Goal: Information Seeking & Learning: Check status

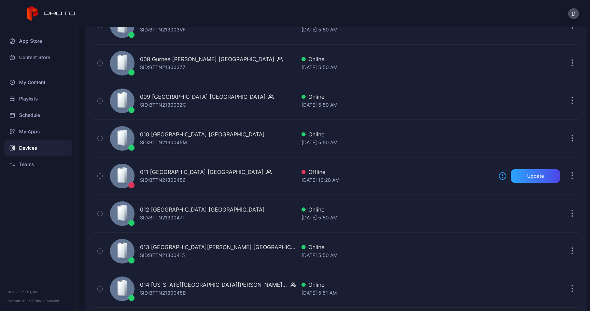
scroll to position [358, 0]
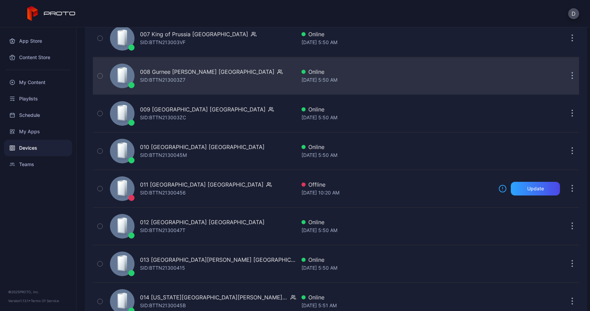
click at [565, 75] on button "button" at bounding box center [572, 76] width 14 height 14
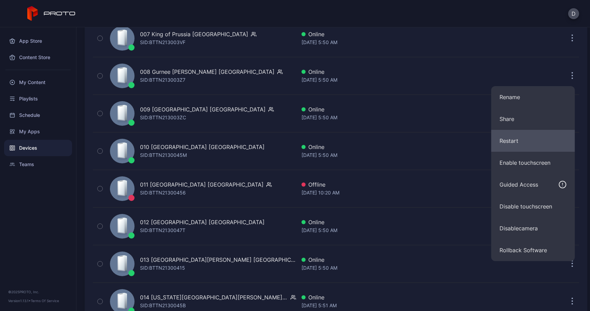
click at [502, 143] on button "Restart" at bounding box center [533, 141] width 84 height 22
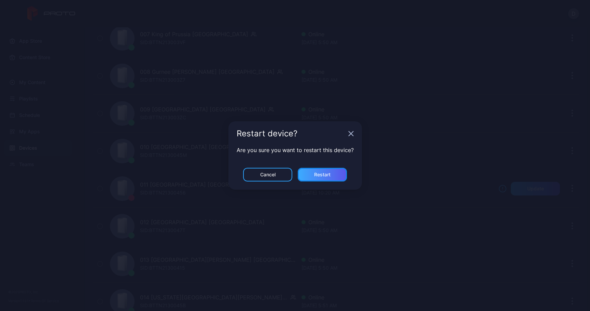
click at [327, 175] on div "Restart" at bounding box center [322, 174] width 16 height 5
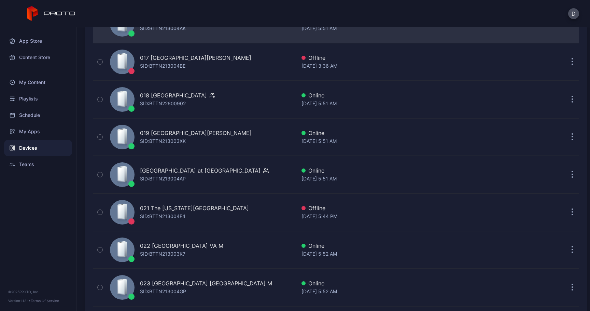
scroll to position [714, 0]
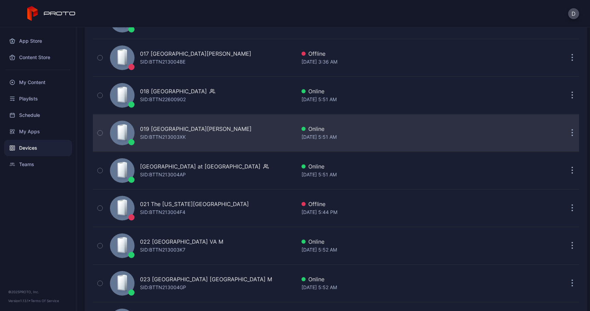
click at [565, 133] on button "button" at bounding box center [572, 133] width 14 height 14
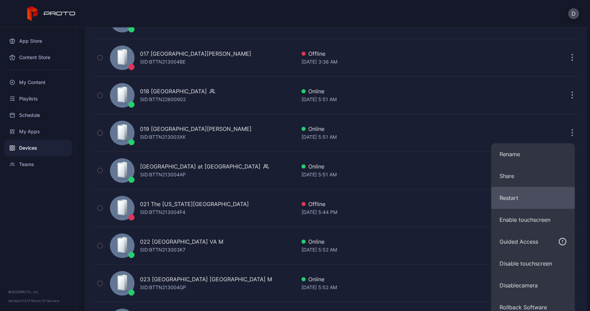
click at [520, 197] on button "Restart" at bounding box center [533, 198] width 84 height 22
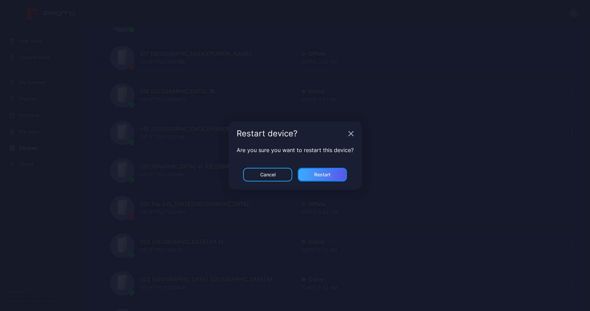
click at [321, 175] on div "Restart" at bounding box center [322, 174] width 16 height 5
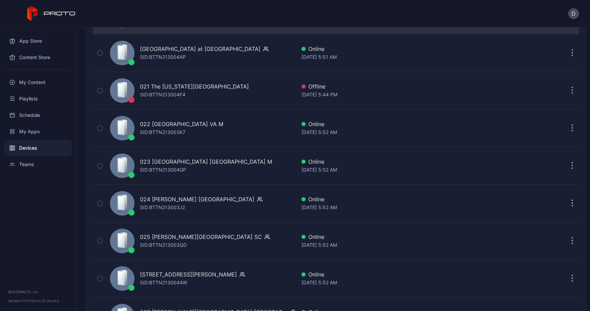
scroll to position [832, 0]
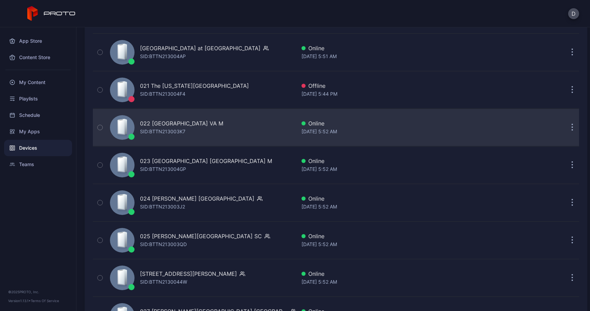
click at [572, 125] on icon "button" at bounding box center [573, 128] width 2 height 8
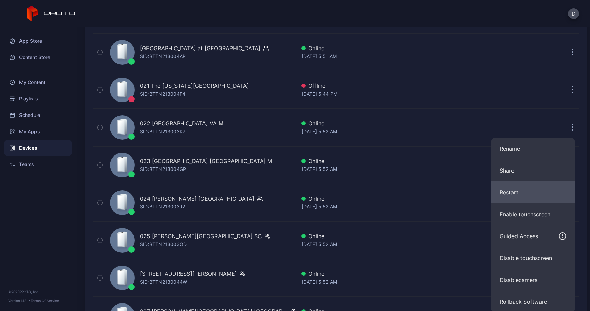
click at [513, 192] on button "Restart" at bounding box center [533, 192] width 84 height 22
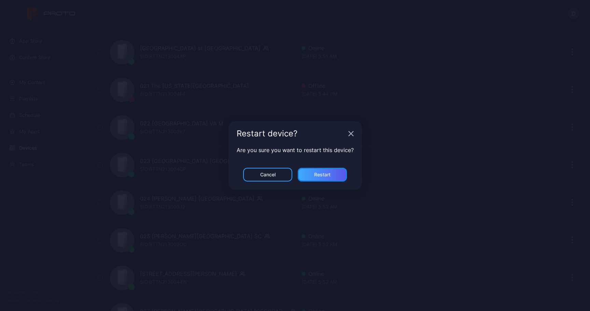
click at [328, 175] on div "Restart" at bounding box center [322, 174] width 16 height 5
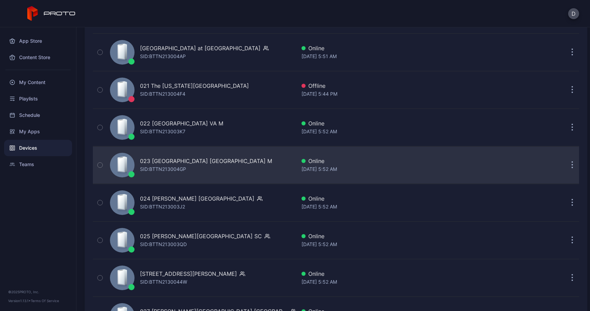
click at [572, 166] on icon "button" at bounding box center [573, 165] width 2 height 8
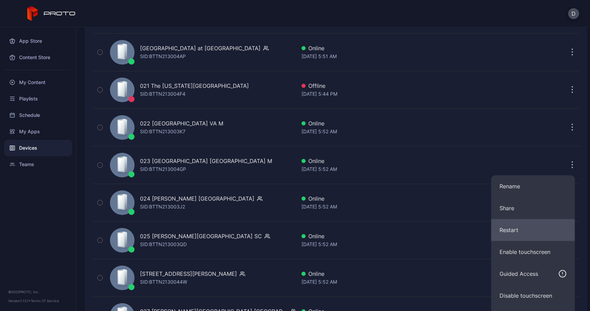
click at [509, 230] on button "Restart" at bounding box center [533, 230] width 84 height 22
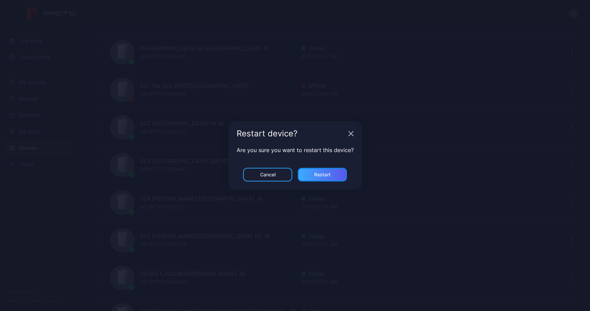
click at [336, 173] on div "Restart" at bounding box center [322, 175] width 49 height 14
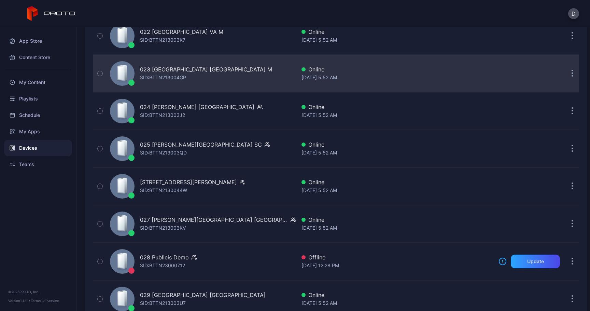
scroll to position [927, 0]
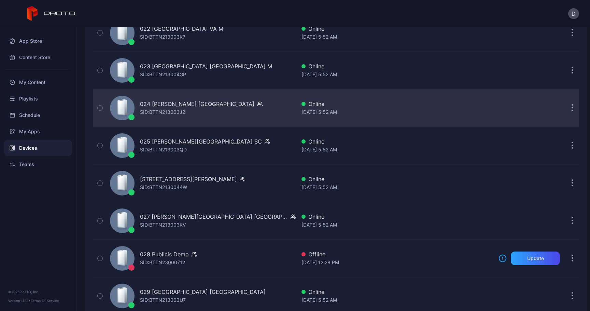
click at [565, 111] on button "button" at bounding box center [572, 108] width 14 height 14
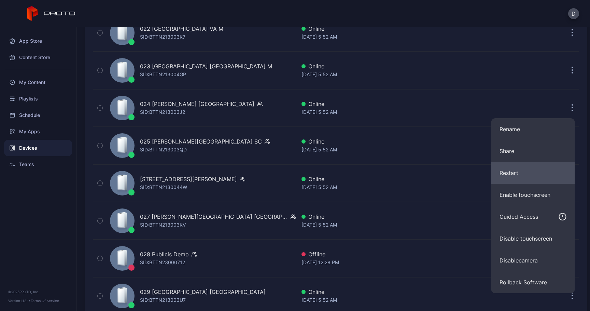
click at [509, 174] on button "Restart" at bounding box center [533, 173] width 84 height 22
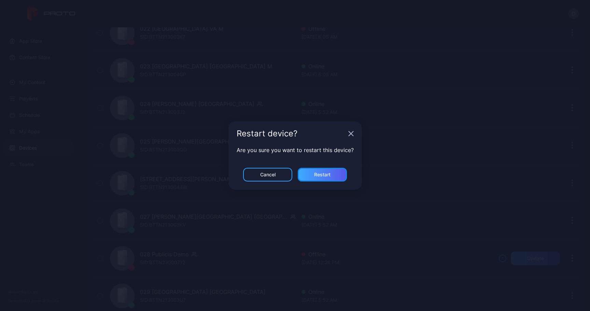
click at [328, 175] on div "Restart" at bounding box center [322, 174] width 16 height 5
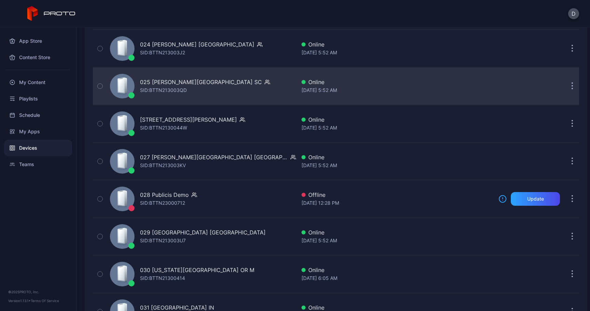
scroll to position [994, 0]
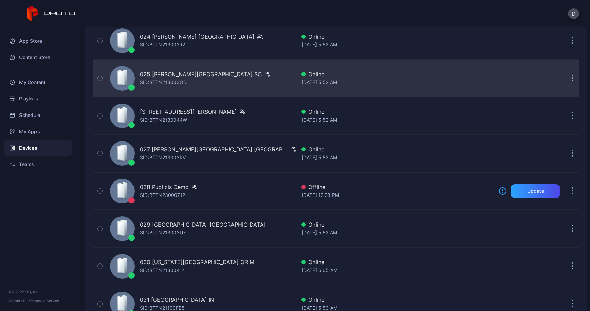
click at [565, 79] on button "button" at bounding box center [572, 78] width 14 height 14
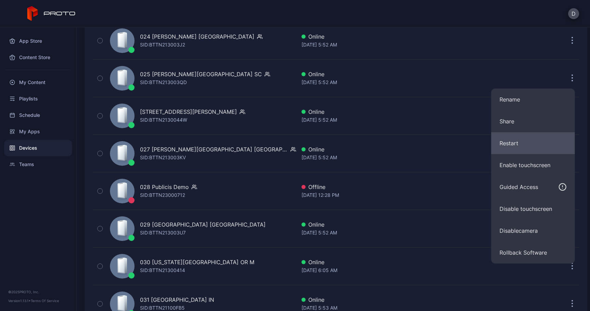
click at [510, 141] on button "Restart" at bounding box center [533, 143] width 84 height 22
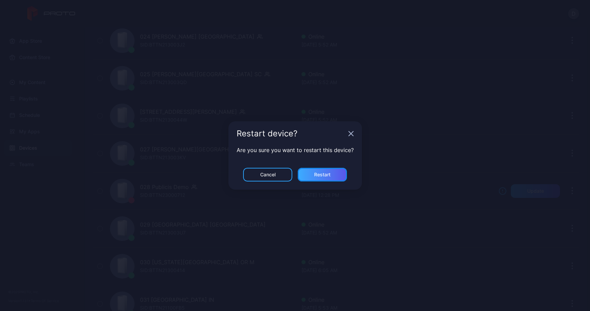
click at [322, 173] on div "Restart" at bounding box center [322, 174] width 16 height 5
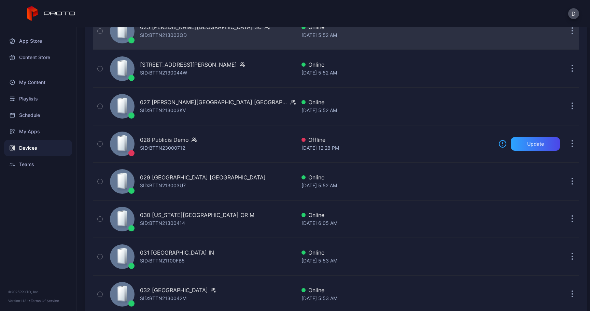
scroll to position [1044, 0]
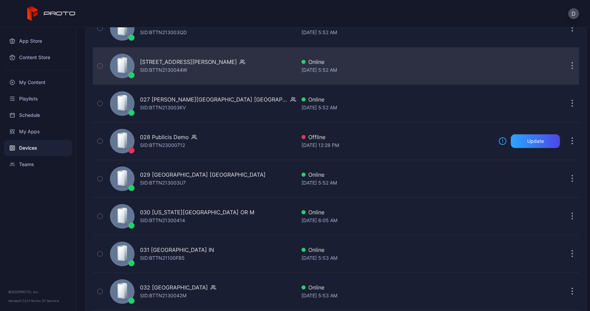
click at [565, 62] on button "button" at bounding box center [572, 66] width 14 height 14
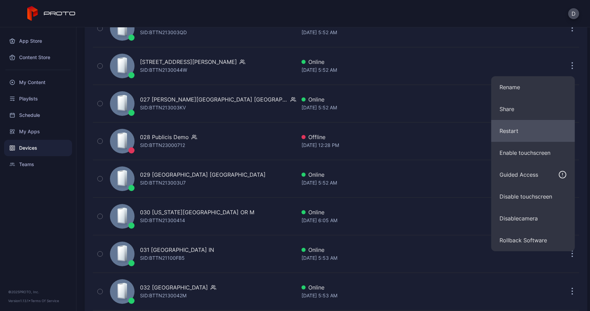
click at [509, 130] on button "Restart" at bounding box center [533, 131] width 84 height 22
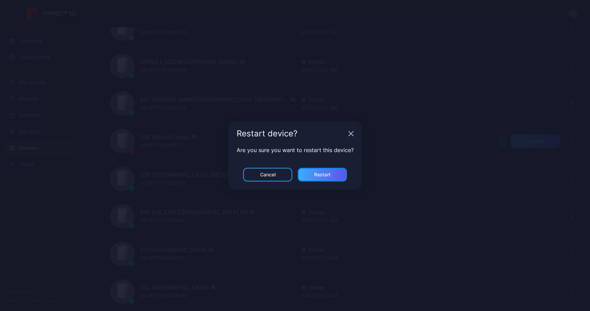
click at [329, 173] on div "Restart" at bounding box center [322, 174] width 16 height 5
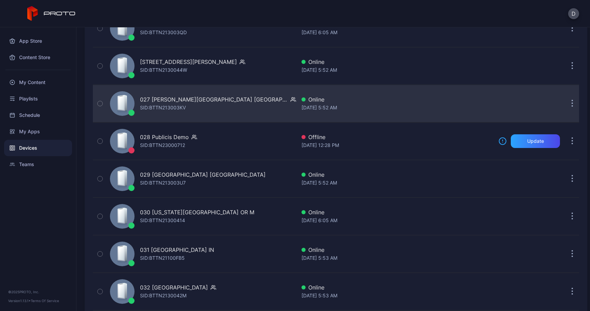
click at [572, 103] on icon "button" at bounding box center [572, 103] width 1 height 1
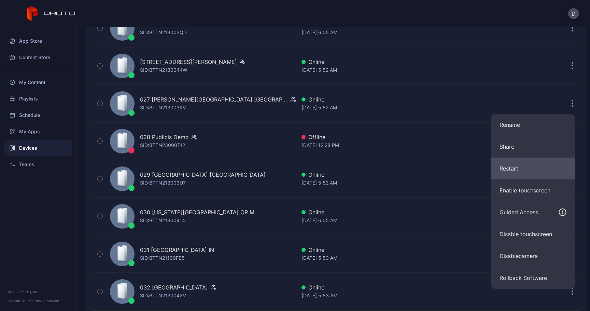
click at [512, 172] on button "Restart" at bounding box center [533, 168] width 84 height 22
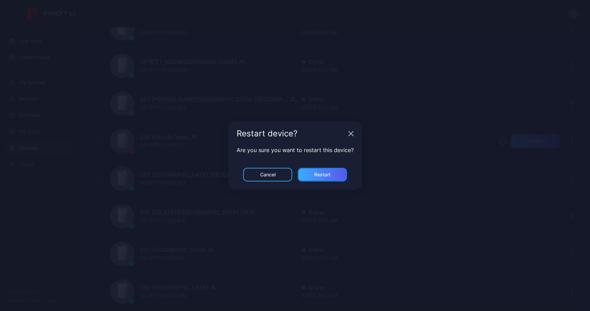
click at [316, 177] on div "Restart" at bounding box center [322, 174] width 16 height 5
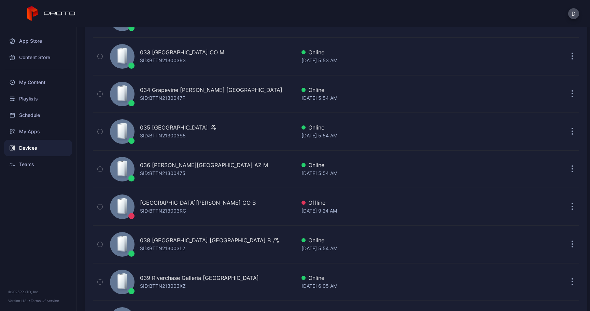
scroll to position [1324, 0]
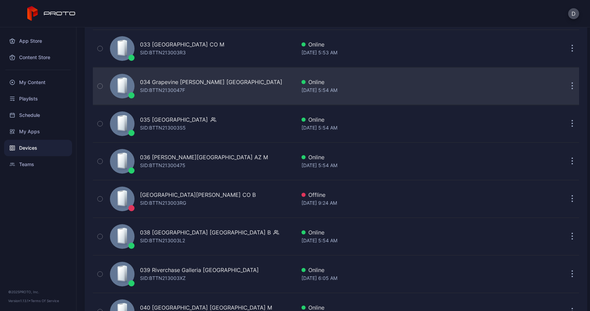
click at [565, 84] on button "button" at bounding box center [572, 86] width 14 height 14
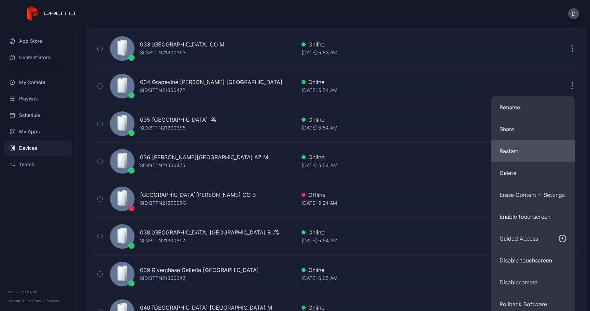
click at [529, 154] on button "Restart" at bounding box center [533, 151] width 84 height 22
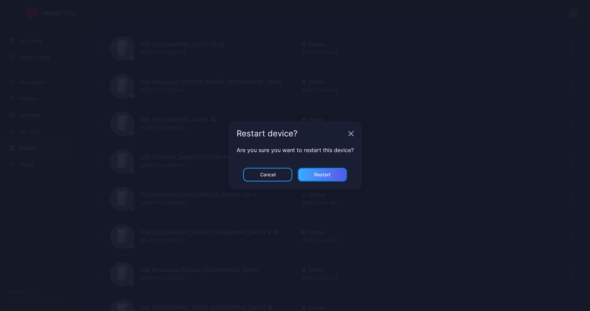
click at [321, 177] on div "Restart" at bounding box center [322, 174] width 16 height 5
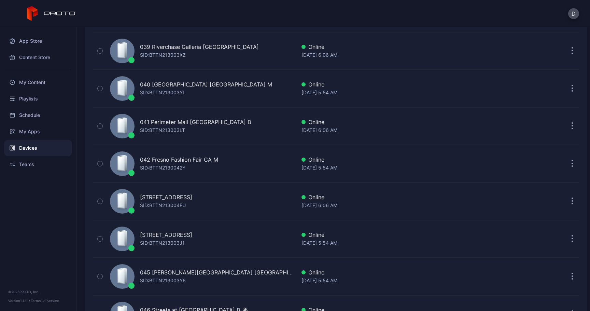
scroll to position [1558, 0]
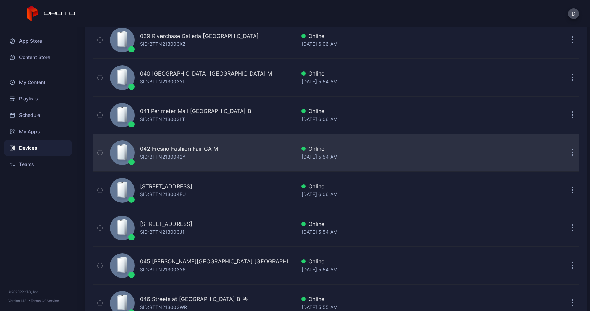
click at [565, 154] on button "button" at bounding box center [572, 153] width 14 height 14
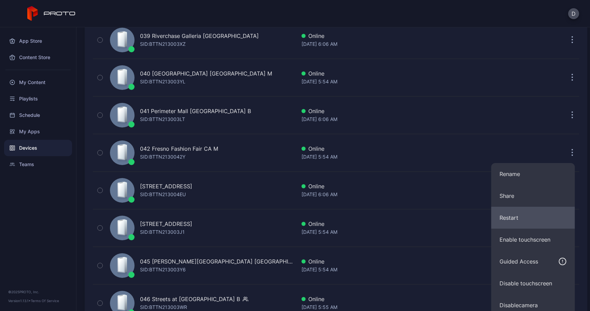
click at [510, 216] on button "Restart" at bounding box center [533, 218] width 84 height 22
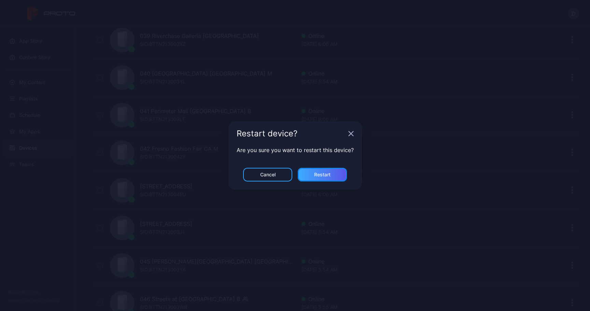
click at [336, 174] on div "Restart" at bounding box center [322, 175] width 49 height 14
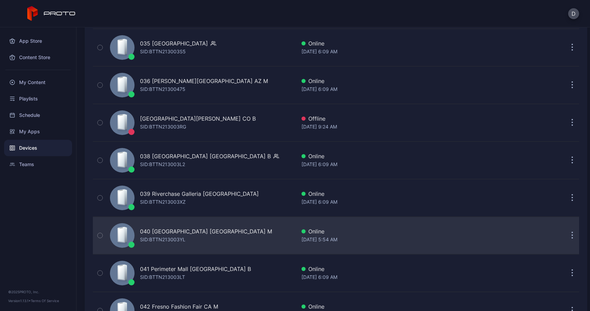
scroll to position [1281, 0]
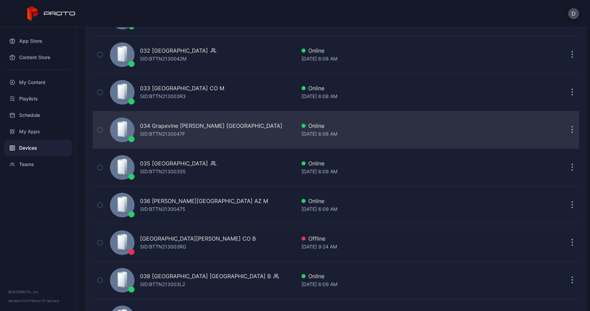
click at [494, 130] on div "034 Grapevine [PERSON_NAME] [GEOGRAPHIC_DATA] [PERSON_NAME]: BTTN2130047F Onlin…" at bounding box center [336, 130] width 486 height 34
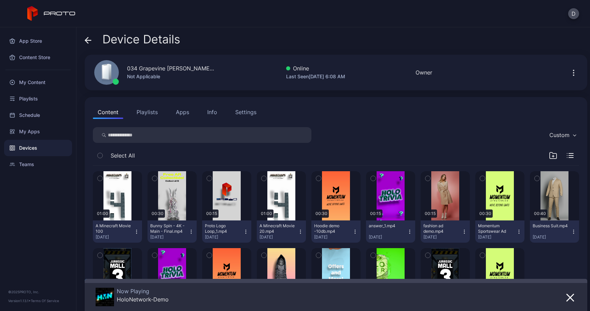
click at [187, 108] on button "Apps" at bounding box center [182, 112] width 23 height 14
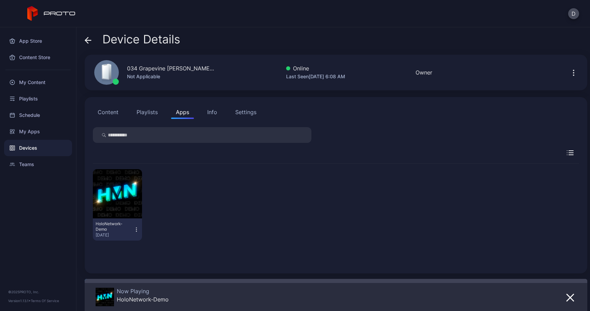
click at [92, 40] on div "Device Details" at bounding box center [133, 41] width 96 height 16
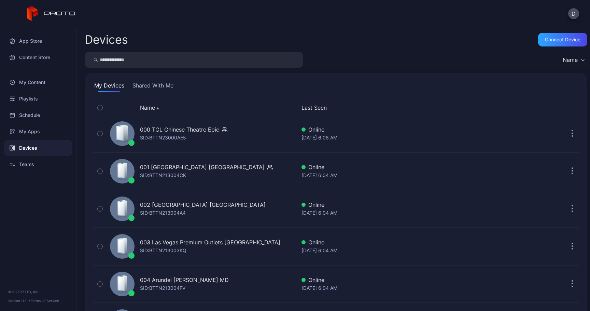
scroll to position [1281, 0]
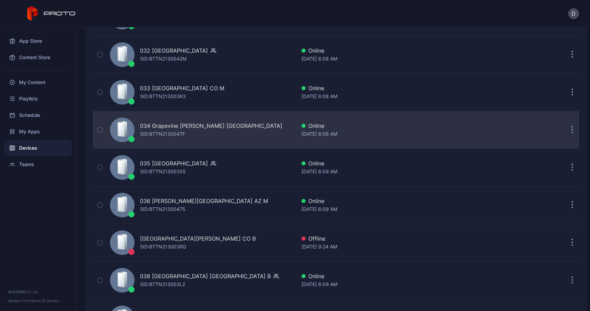
click at [565, 129] on button "button" at bounding box center [572, 130] width 14 height 14
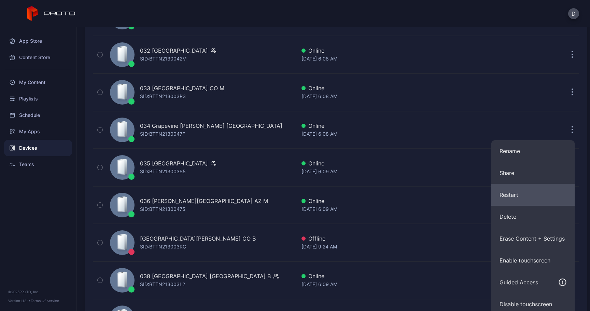
click at [526, 194] on button "Restart" at bounding box center [533, 195] width 84 height 22
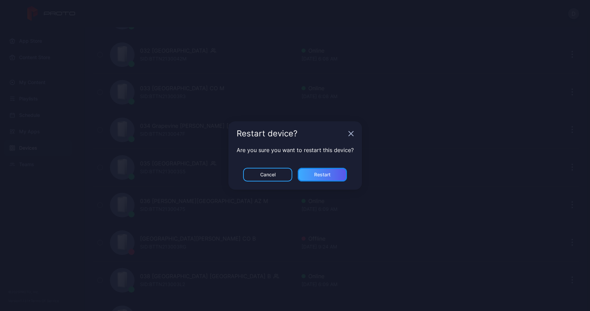
click at [329, 178] on div "Restart" at bounding box center [322, 175] width 49 height 14
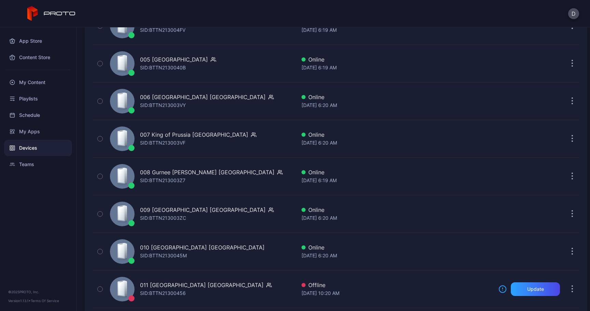
scroll to position [258, 0]
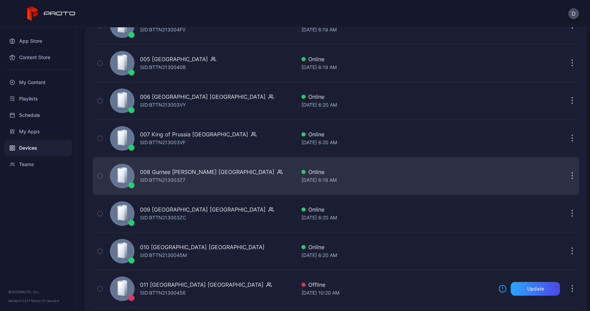
click at [273, 180] on div "008 Gurnee [PERSON_NAME] IL [PERSON_NAME]: BTTN213003Z7" at bounding box center [201, 176] width 189 height 34
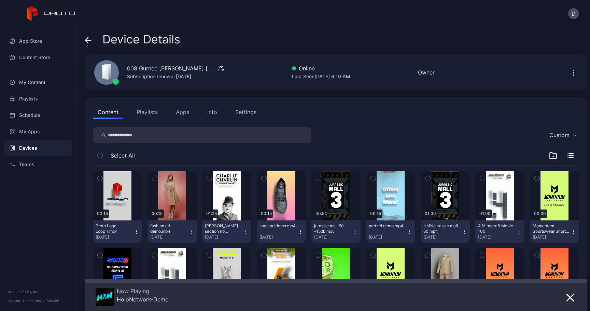
click at [570, 70] on icon "button" at bounding box center [574, 73] width 8 height 8
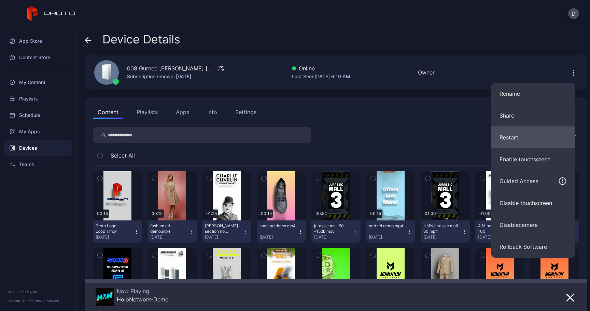
click at [517, 135] on button "Restart" at bounding box center [533, 137] width 84 height 22
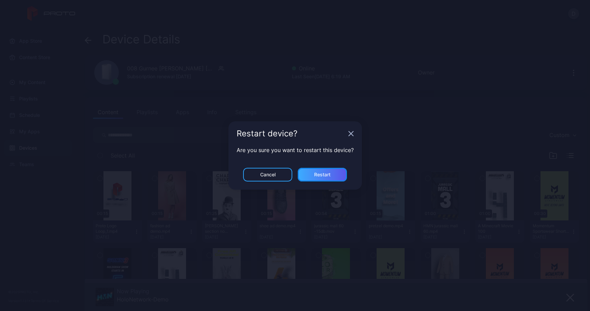
click at [338, 172] on div "Restart" at bounding box center [322, 175] width 49 height 14
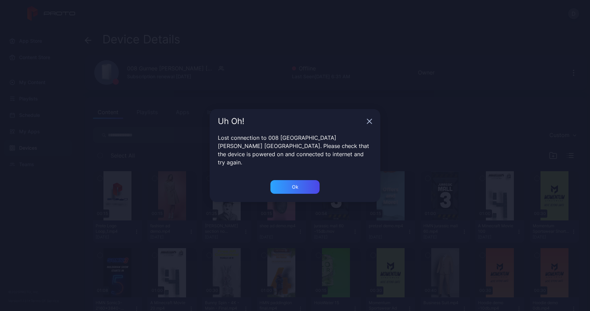
click at [371, 124] on icon "button" at bounding box center [369, 121] width 4 height 4
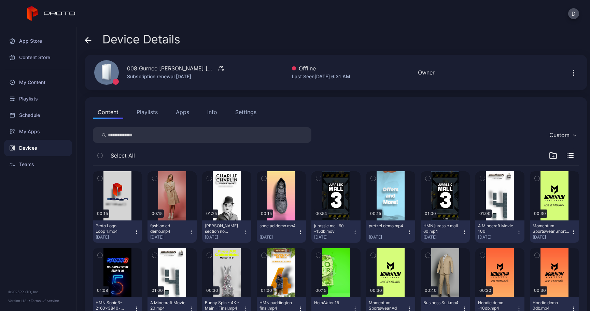
click at [89, 42] on icon at bounding box center [88, 40] width 7 height 7
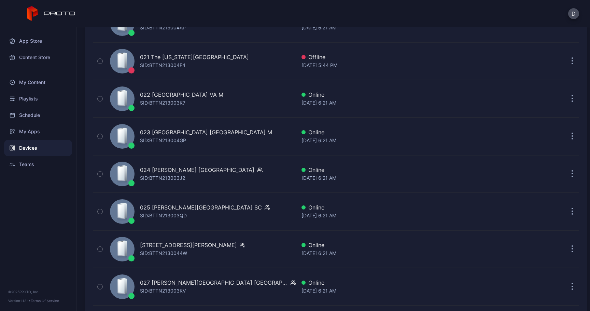
scroll to position [862, 0]
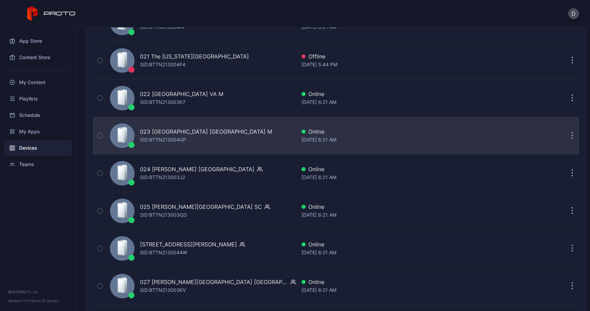
click at [565, 133] on button "button" at bounding box center [572, 136] width 14 height 14
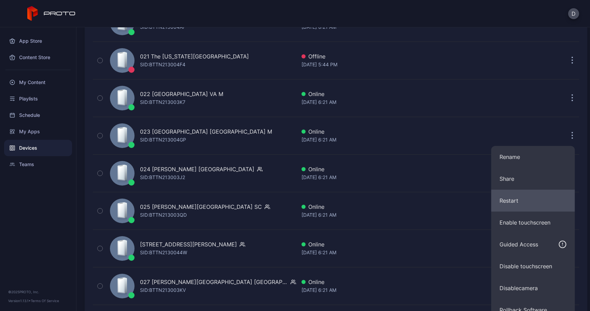
click at [516, 199] on button "Restart" at bounding box center [533, 200] width 84 height 22
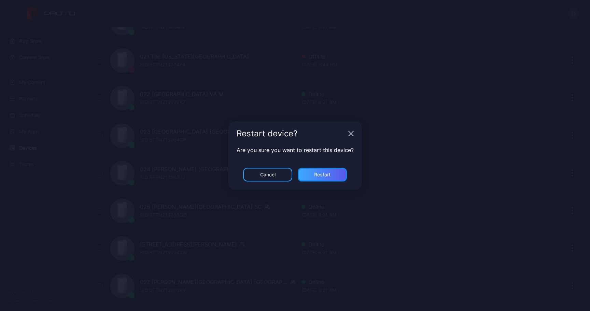
click at [333, 177] on div "Restart" at bounding box center [322, 175] width 49 height 14
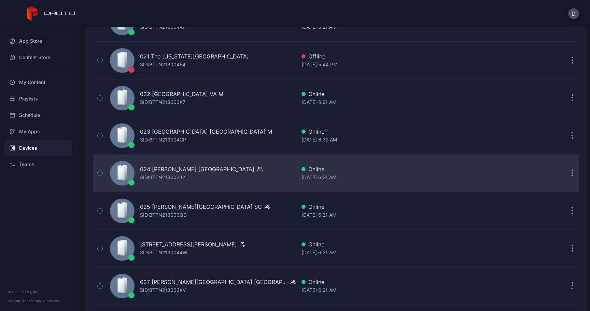
click at [565, 177] on button "button" at bounding box center [572, 173] width 14 height 14
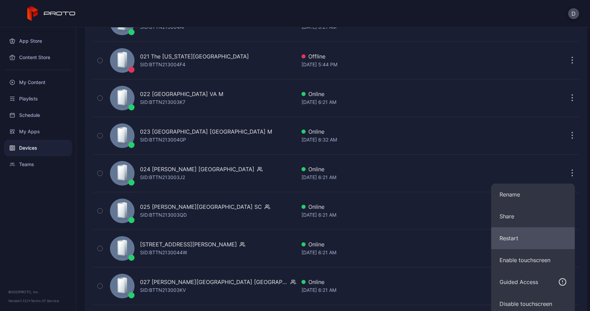
click at [524, 232] on button "Restart" at bounding box center [533, 238] width 84 height 22
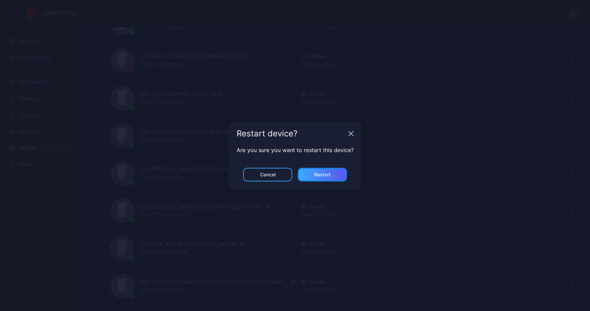
click at [334, 175] on div "Restart" at bounding box center [322, 175] width 49 height 14
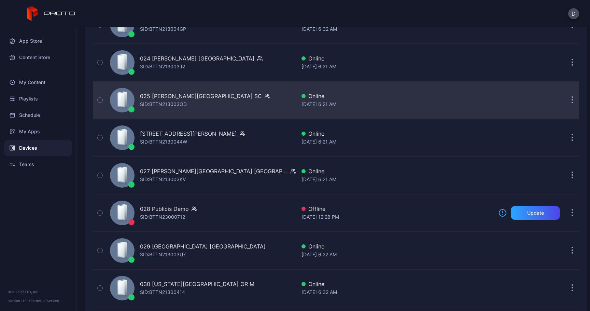
scroll to position [973, 0]
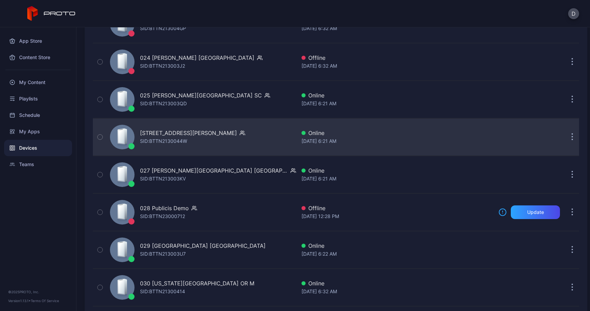
click at [566, 135] on button "button" at bounding box center [572, 137] width 14 height 14
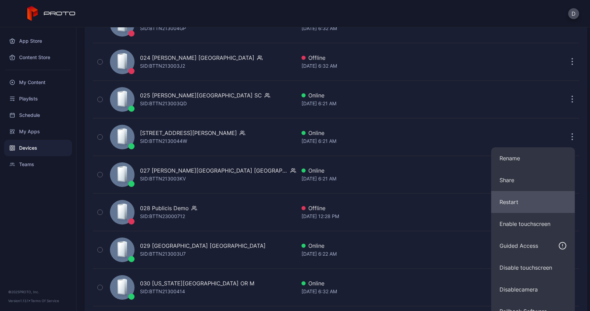
click at [533, 205] on button "Restart" at bounding box center [533, 202] width 84 height 22
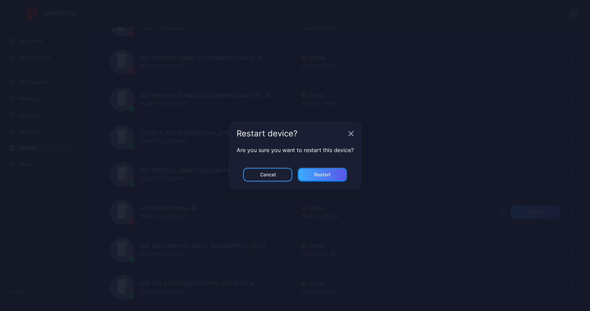
click at [339, 173] on div "Restart" at bounding box center [322, 175] width 49 height 14
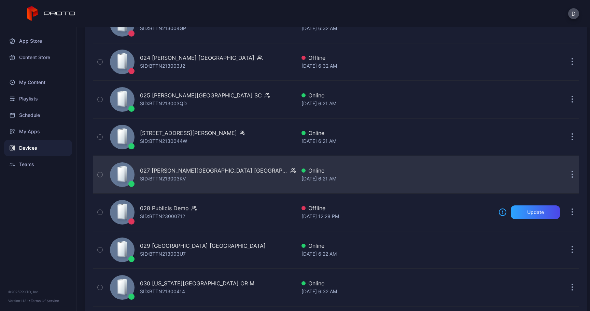
click at [566, 174] on button "button" at bounding box center [572, 175] width 14 height 14
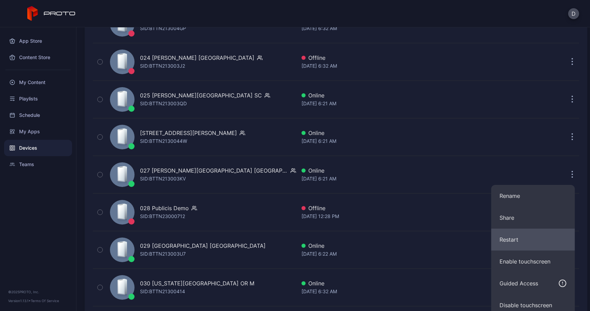
click at [523, 237] on button "Restart" at bounding box center [533, 239] width 84 height 22
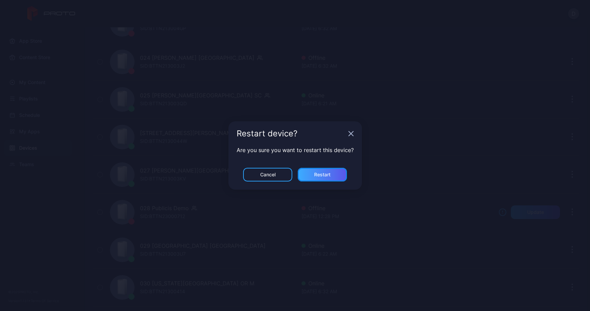
click at [336, 177] on div "Restart" at bounding box center [322, 175] width 49 height 14
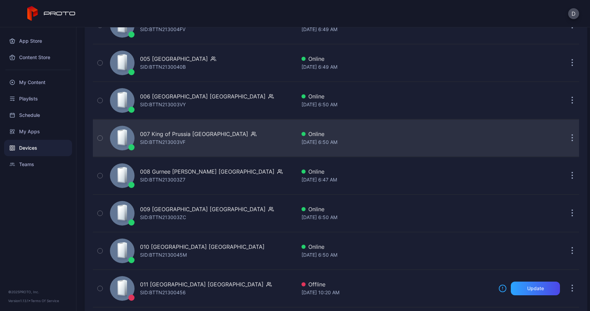
scroll to position [263, 0]
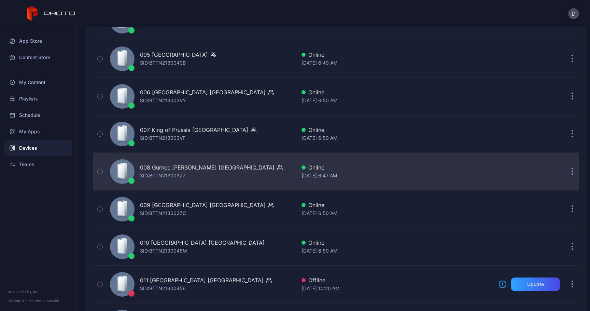
click at [285, 172] on div "008 Gurnee [PERSON_NAME] IL [PERSON_NAME]: BTTN213003Z7" at bounding box center [201, 171] width 189 height 34
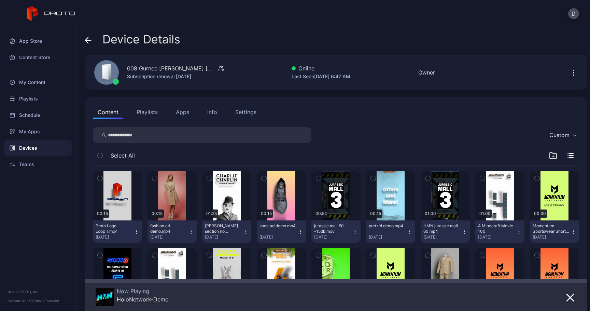
click at [182, 114] on button "Apps" at bounding box center [182, 112] width 23 height 14
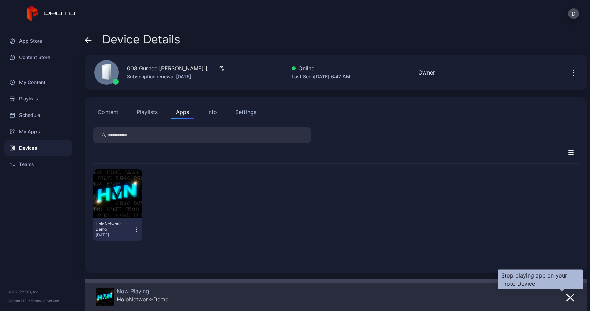
click at [566, 295] on icon "button" at bounding box center [570, 297] width 8 height 8
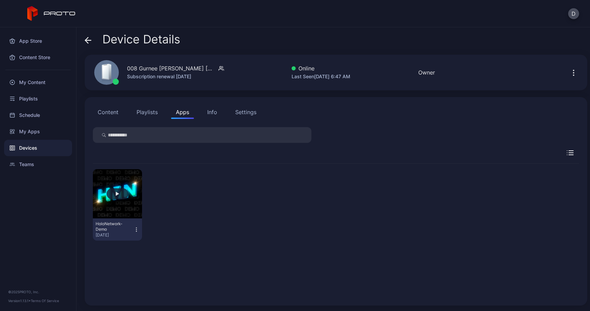
click at [126, 199] on button "button" at bounding box center [117, 193] width 49 height 49
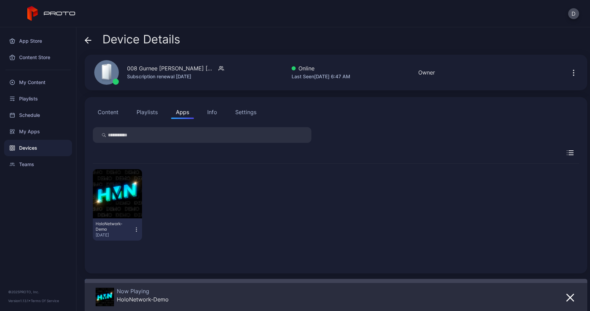
click at [89, 41] on icon at bounding box center [88, 40] width 7 height 7
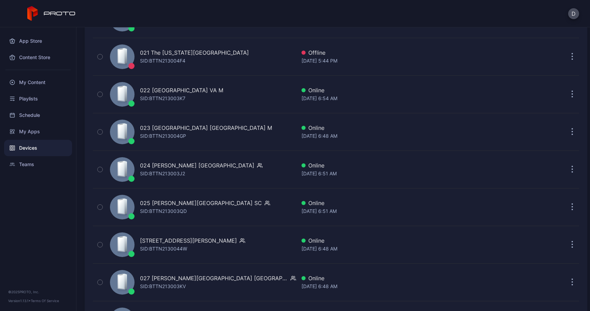
scroll to position [867, 0]
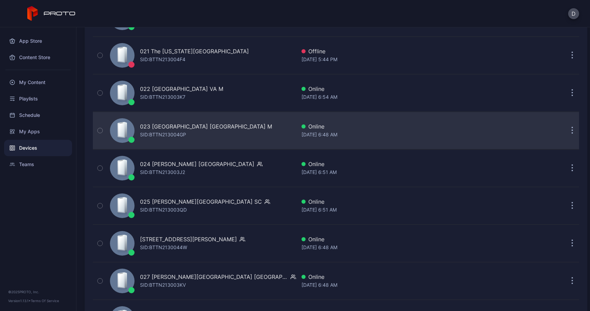
click at [193, 127] on div "023 [GEOGRAPHIC_DATA] [GEOGRAPHIC_DATA] M" at bounding box center [206, 126] width 132 height 8
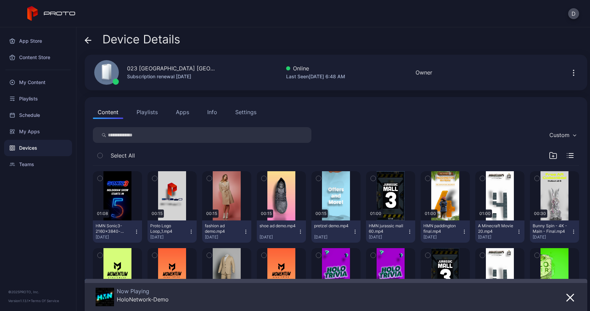
click at [181, 111] on button "Apps" at bounding box center [182, 112] width 23 height 14
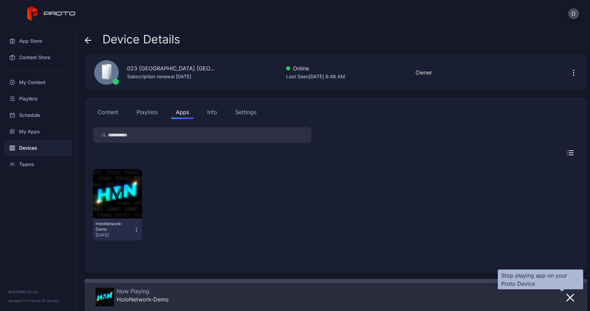
click at [566, 299] on icon "button" at bounding box center [570, 297] width 8 height 8
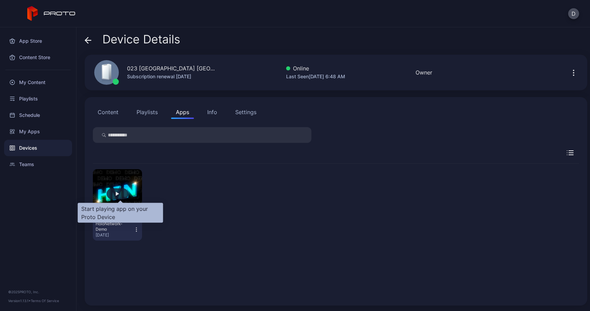
click at [124, 194] on div "button" at bounding box center [118, 193] width 22 height 11
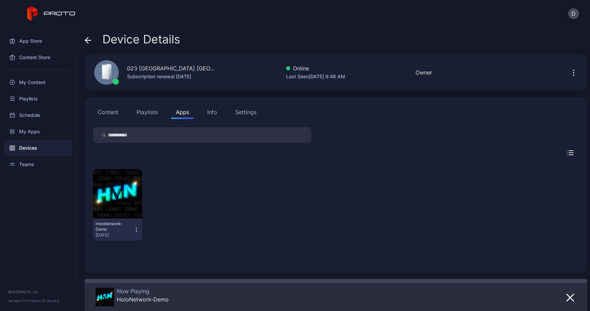
click at [88, 42] on icon at bounding box center [88, 40] width 7 height 7
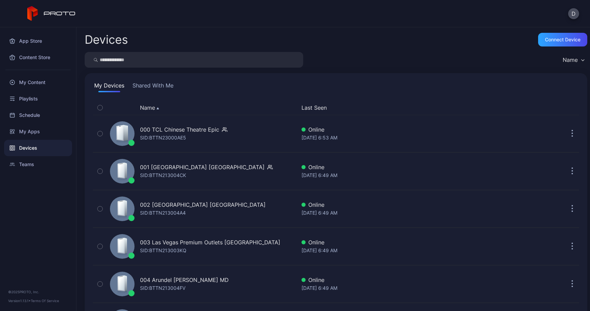
scroll to position [867, 0]
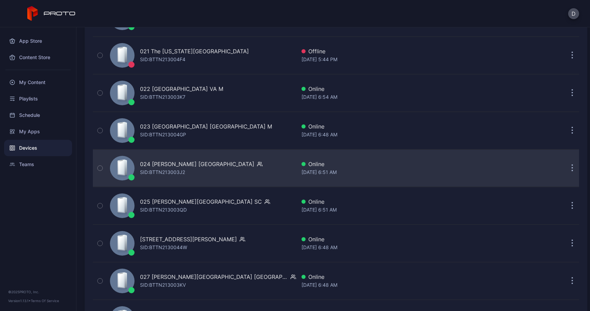
click at [176, 168] on div "SID: BTTN213003J2" at bounding box center [162, 172] width 45 height 8
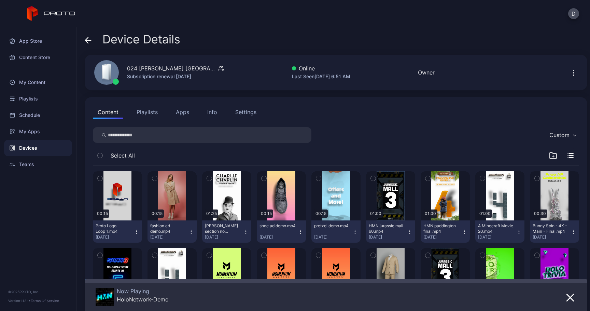
click at [189, 116] on button "Apps" at bounding box center [182, 112] width 23 height 14
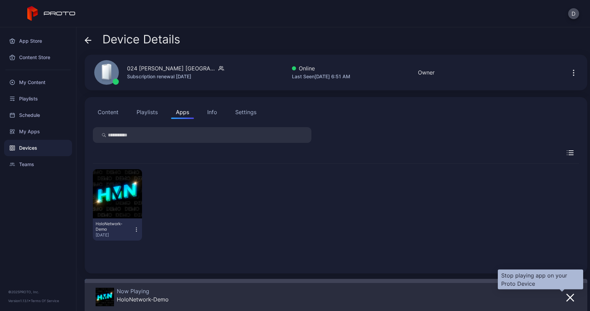
click at [567, 297] on icon "button" at bounding box center [570, 297] width 7 height 7
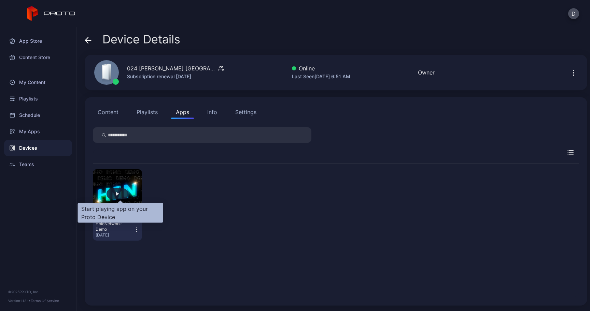
click at [122, 195] on div "button" at bounding box center [118, 193] width 22 height 11
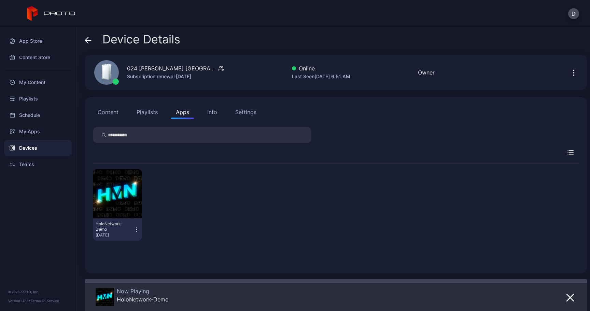
click at [90, 44] on span at bounding box center [88, 39] width 7 height 13
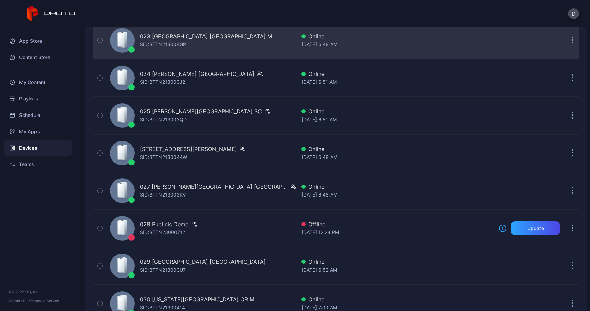
scroll to position [962, 0]
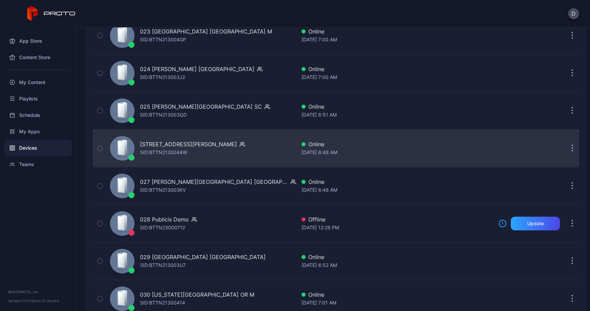
click at [282, 147] on div "[STREET_ADDRESS][PERSON_NAME] SID: BTTN2130044W" at bounding box center [201, 148] width 189 height 34
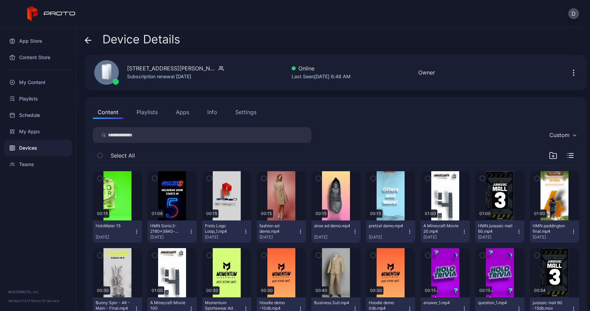
click at [185, 112] on button "Apps" at bounding box center [182, 112] width 23 height 14
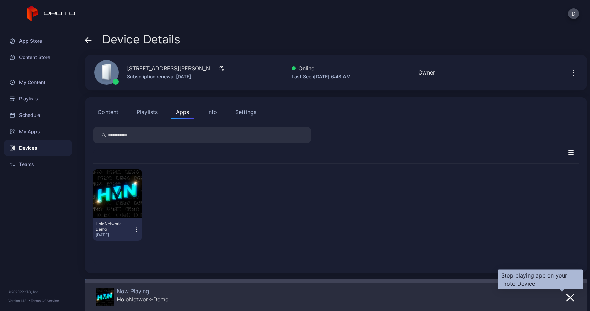
click at [566, 297] on icon "button" at bounding box center [570, 297] width 8 height 8
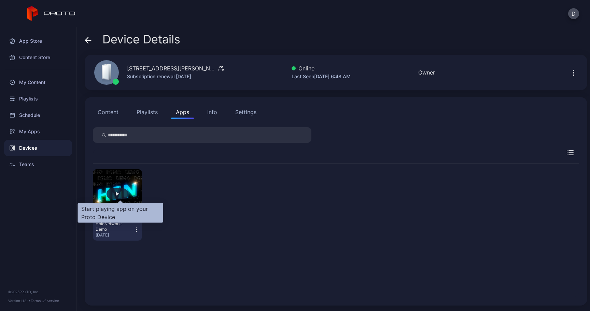
click at [123, 198] on div "button" at bounding box center [118, 193] width 22 height 11
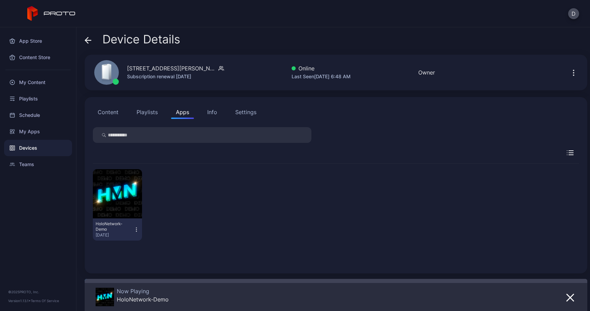
click at [92, 41] on div "Device Details" at bounding box center [133, 41] width 96 height 16
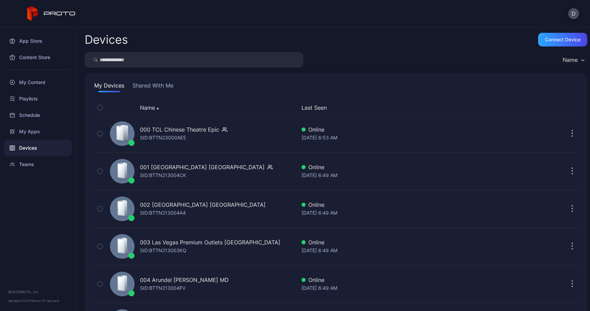
scroll to position [962, 0]
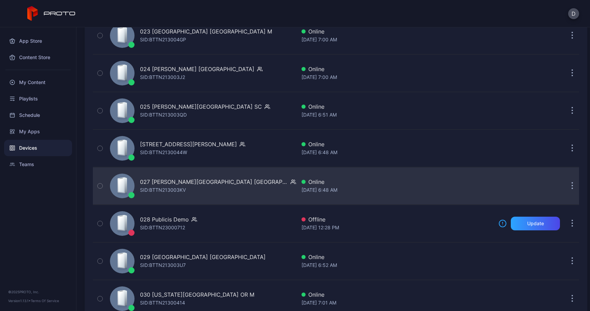
click at [209, 182] on div "027 [PERSON_NAME][GEOGRAPHIC_DATA] [GEOGRAPHIC_DATA]" at bounding box center [214, 182] width 148 height 8
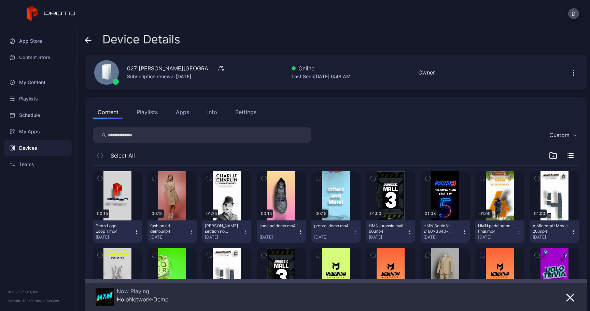
click at [186, 114] on button "Apps" at bounding box center [182, 112] width 23 height 14
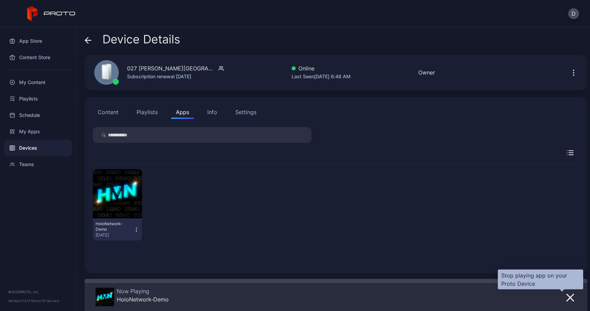
click at [566, 299] on icon "button" at bounding box center [570, 297] width 8 height 8
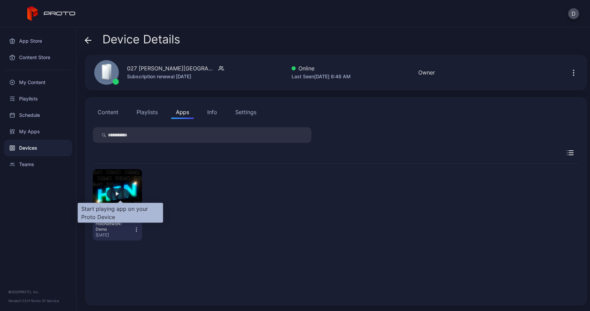
click at [125, 197] on div "button" at bounding box center [118, 193] width 22 height 11
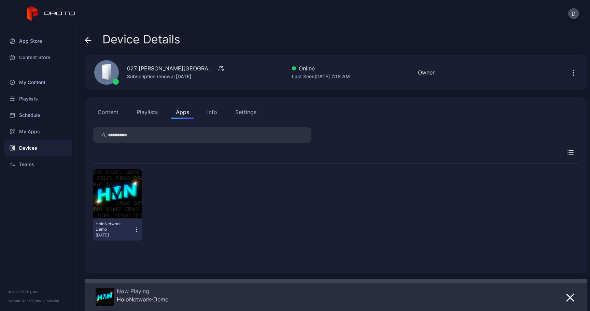
click at [89, 41] on icon at bounding box center [88, 40] width 7 height 7
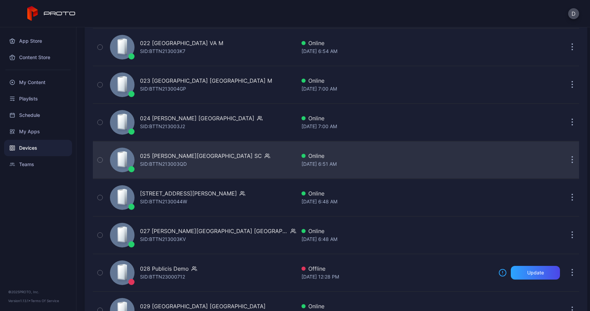
scroll to position [889, 0]
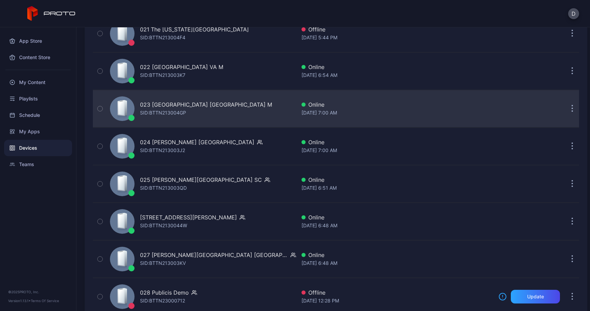
click at [566, 111] on button "button" at bounding box center [572, 109] width 14 height 14
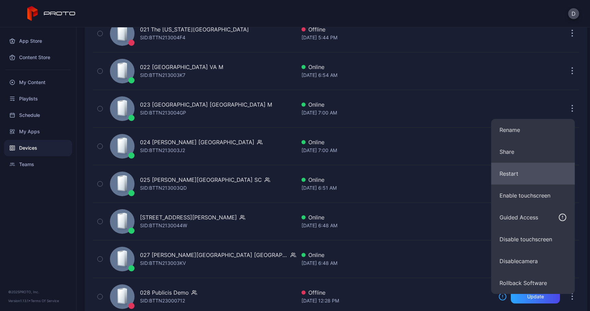
click at [517, 168] on button "Restart" at bounding box center [533, 174] width 84 height 22
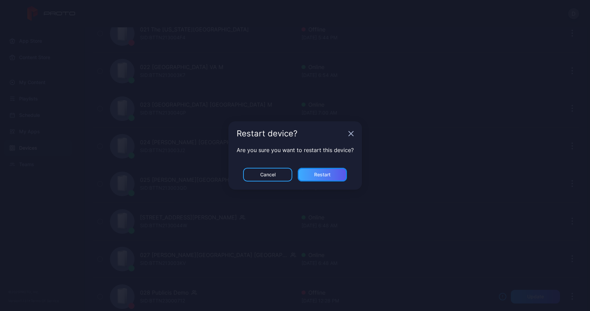
click at [334, 171] on div "Restart" at bounding box center [322, 175] width 49 height 14
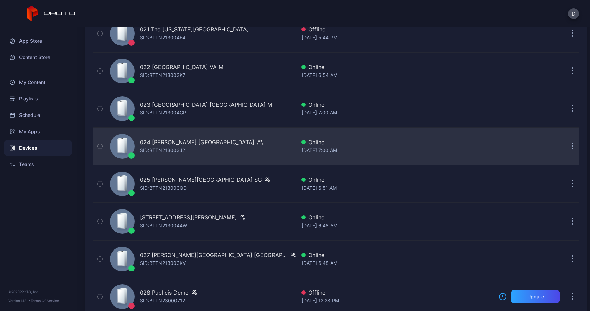
click at [572, 148] on icon "button" at bounding box center [573, 146] width 2 height 8
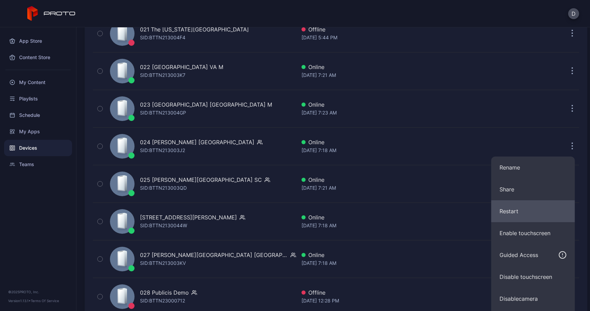
click at [511, 206] on button "Restart" at bounding box center [533, 211] width 84 height 22
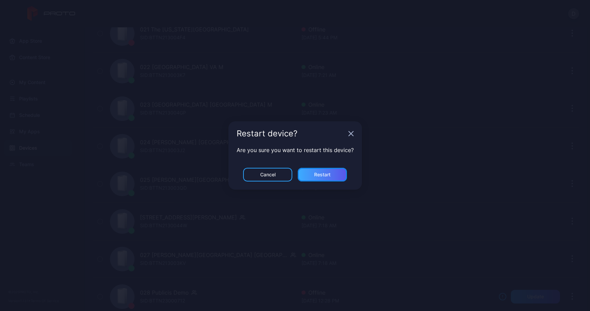
click at [324, 169] on div "Restart" at bounding box center [322, 175] width 49 height 14
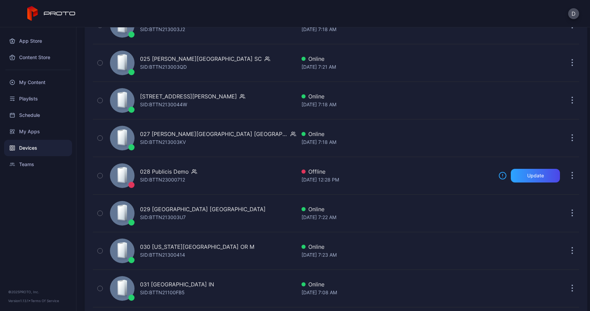
scroll to position [1011, 0]
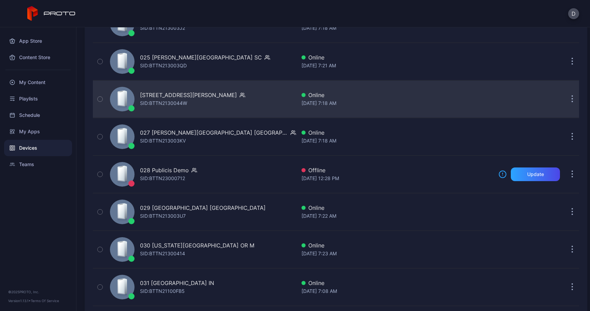
click at [565, 101] on button "button" at bounding box center [572, 99] width 14 height 14
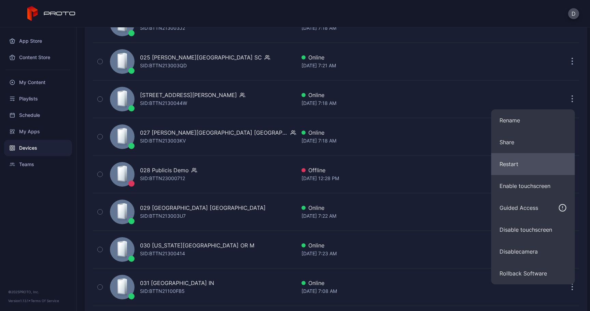
click at [511, 157] on button "Restart" at bounding box center [533, 164] width 84 height 22
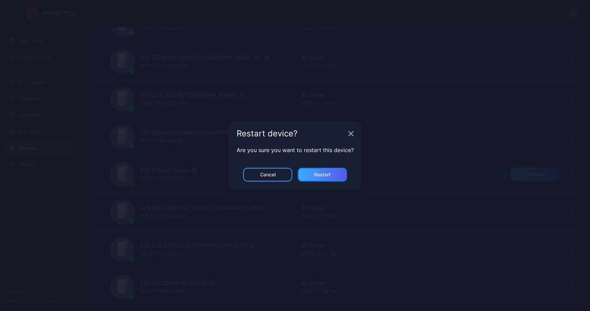
click at [328, 175] on div "Restart" at bounding box center [322, 174] width 16 height 5
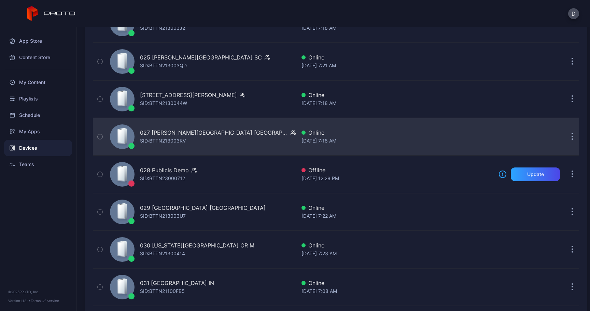
click at [568, 134] on button "button" at bounding box center [572, 137] width 14 height 14
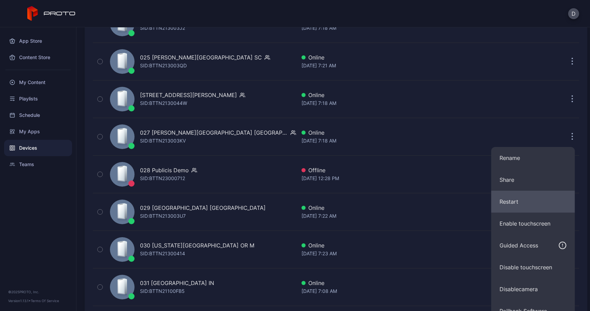
click at [503, 197] on button "Restart" at bounding box center [533, 202] width 84 height 22
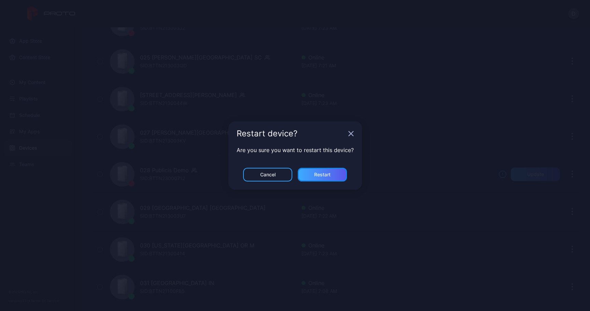
click at [321, 172] on div "Restart" at bounding box center [322, 174] width 16 height 5
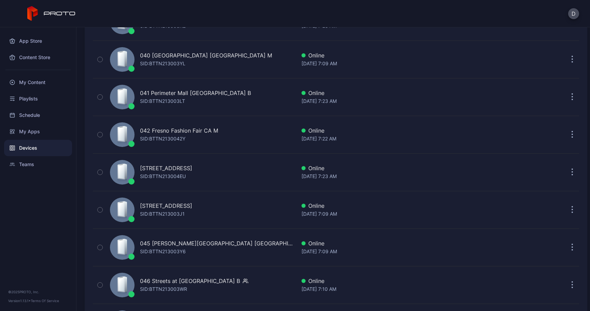
scroll to position [1620, 0]
